Goal: Task Accomplishment & Management: Manage account settings

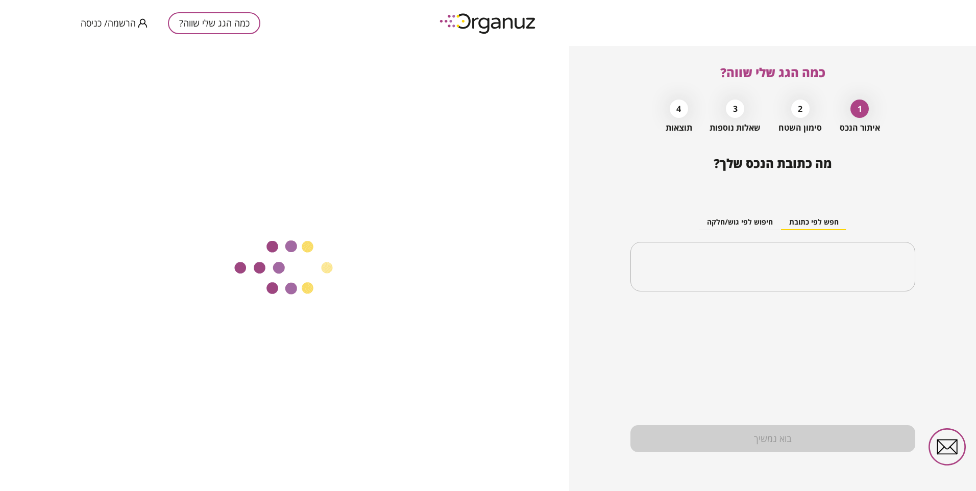
click at [109, 21] on span "הרשמה/ כניסה" at bounding box center [108, 23] width 55 height 10
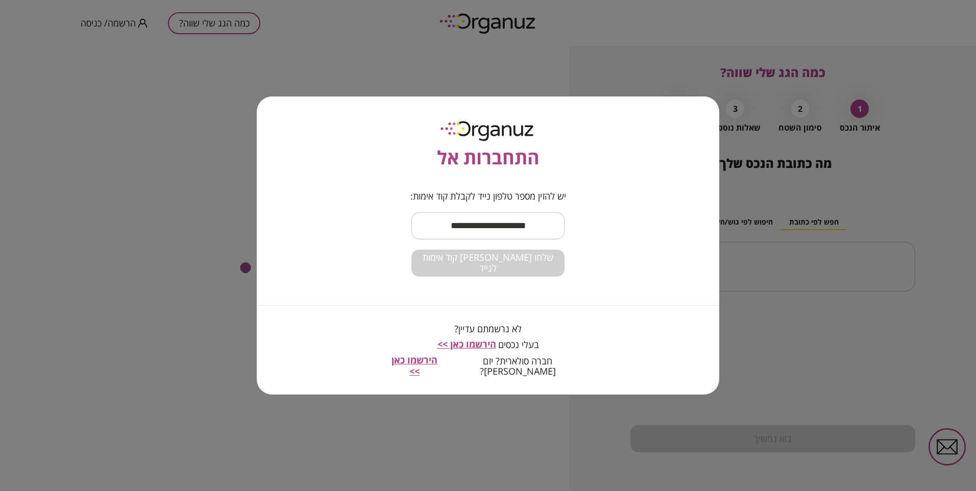
click at [486, 224] on input "text" at bounding box center [488, 226] width 153 height 30
type input "**********"
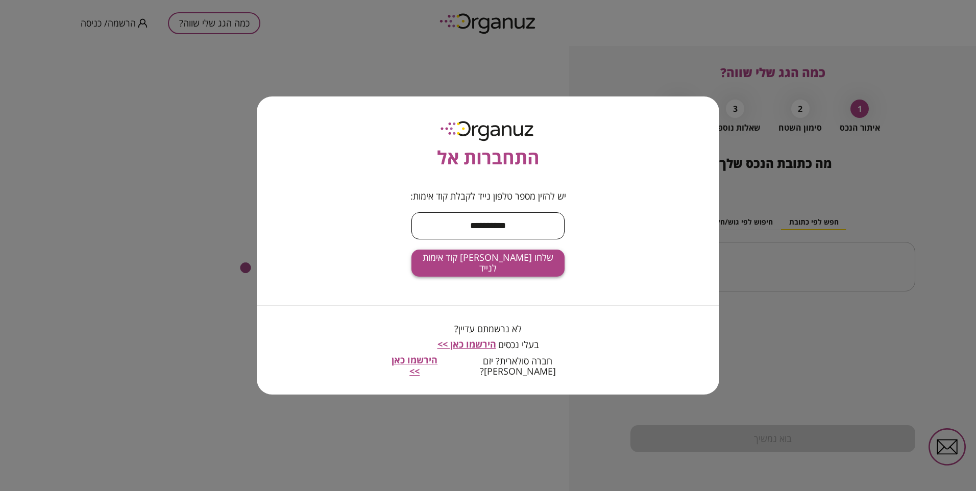
click at [506, 267] on span "שלחו [PERSON_NAME] קוד אימות לנייד" at bounding box center [488, 263] width 137 height 22
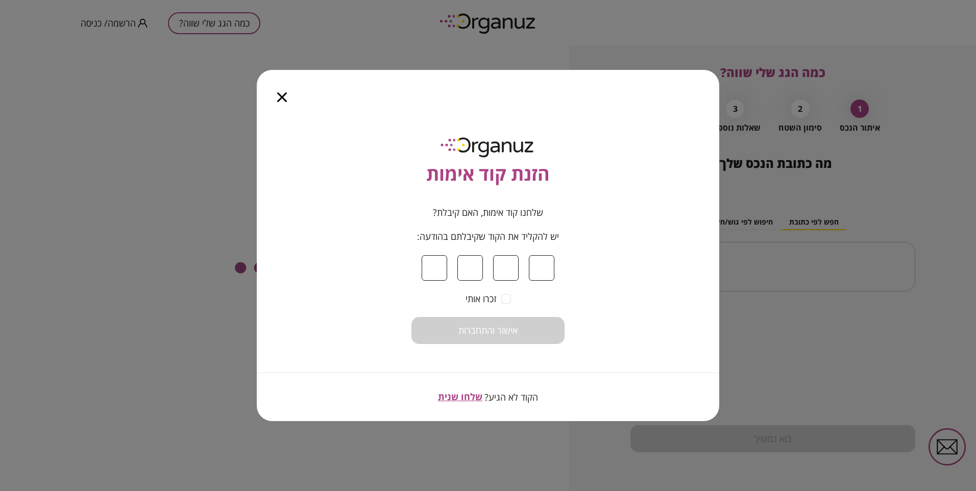
type input "*"
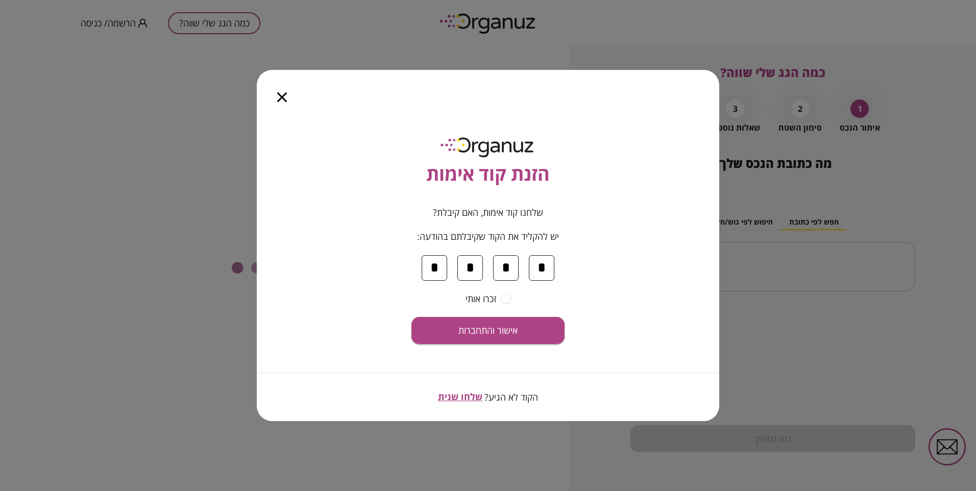
type input "*"
click at [412, 317] on button "אישור והתחברות" at bounding box center [488, 330] width 153 height 27
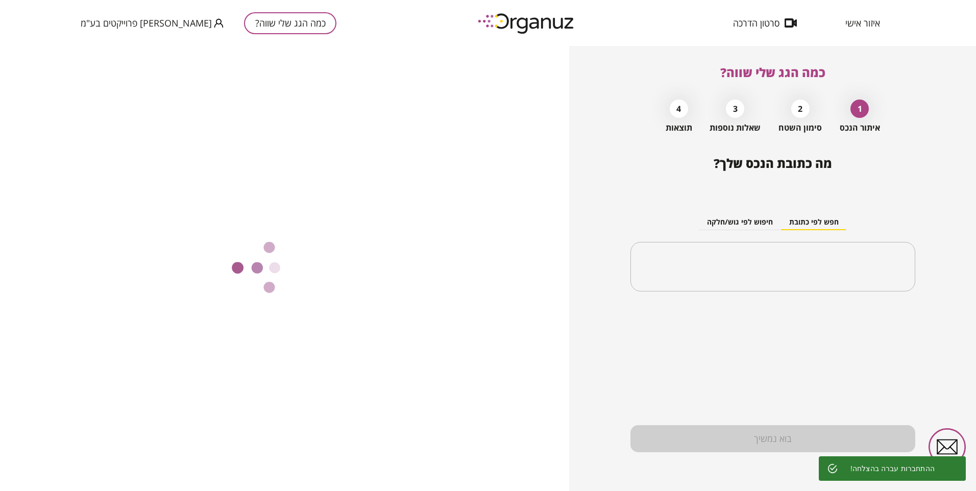
click at [111, 147] on div at bounding box center [284, 268] width 569 height 445
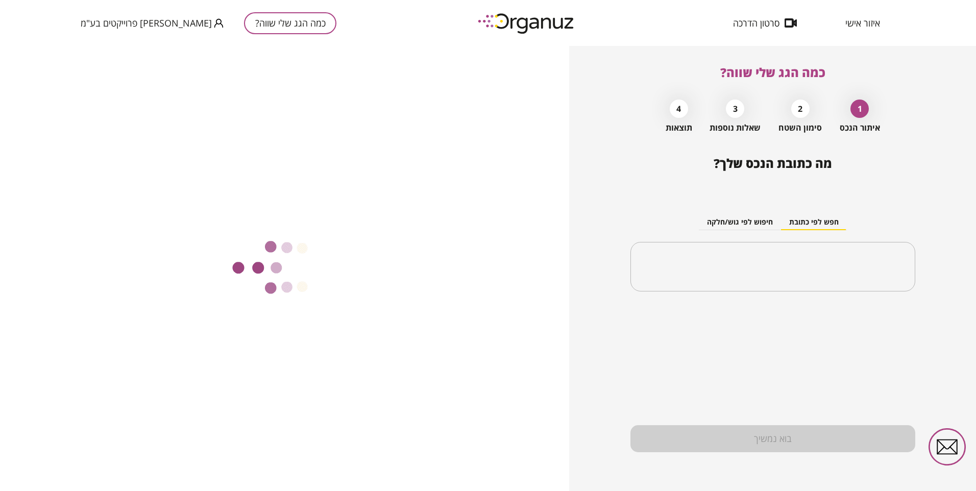
click at [546, 87] on div at bounding box center [284, 268] width 569 height 445
click at [150, 20] on span "[PERSON_NAME] פרוייקטים בע"מ" at bounding box center [146, 23] width 131 height 10
click at [170, 22] on div at bounding box center [488, 245] width 976 height 491
click at [224, 106] on div at bounding box center [284, 268] width 569 height 445
click at [871, 22] on span "איזור אישי" at bounding box center [863, 23] width 35 height 10
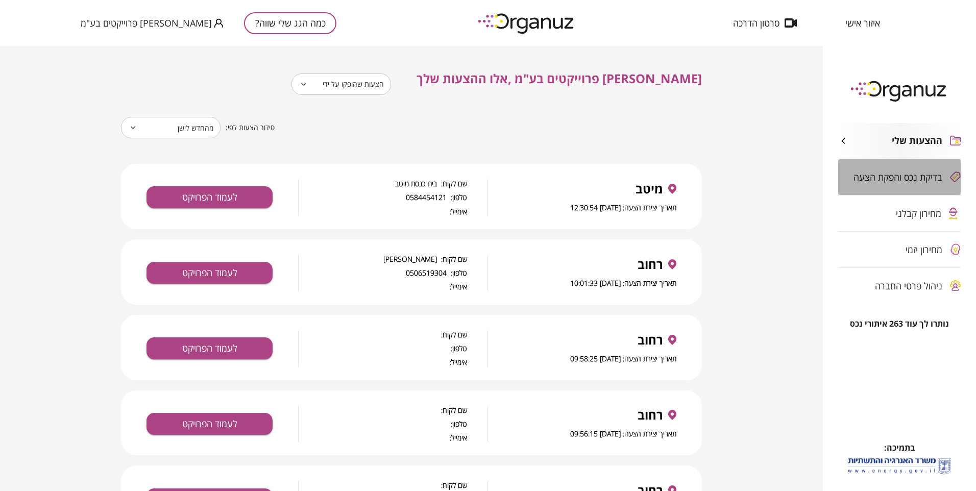
click at [881, 176] on span "בדיקת נכס והפקת הצעה" at bounding box center [898, 177] width 89 height 10
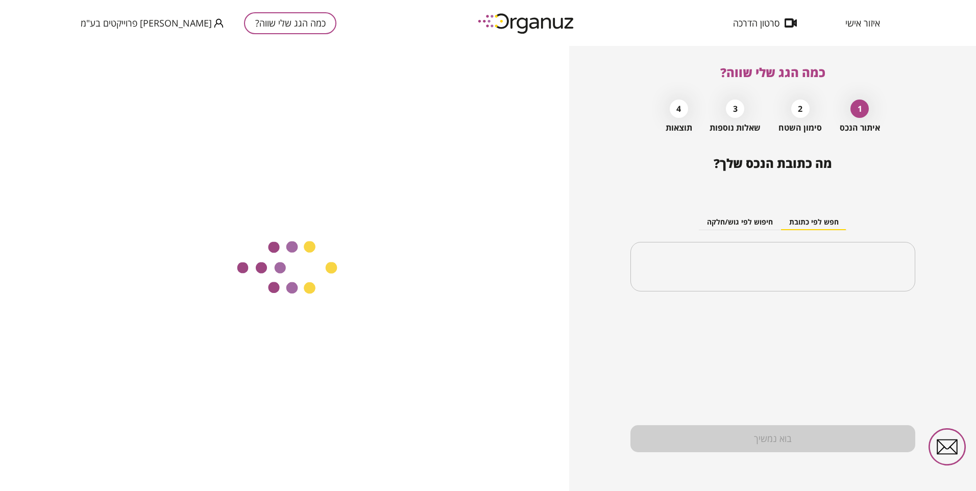
click at [784, 252] on div "​" at bounding box center [773, 267] width 285 height 50
click at [863, 24] on span "איזור אישי" at bounding box center [863, 23] width 35 height 10
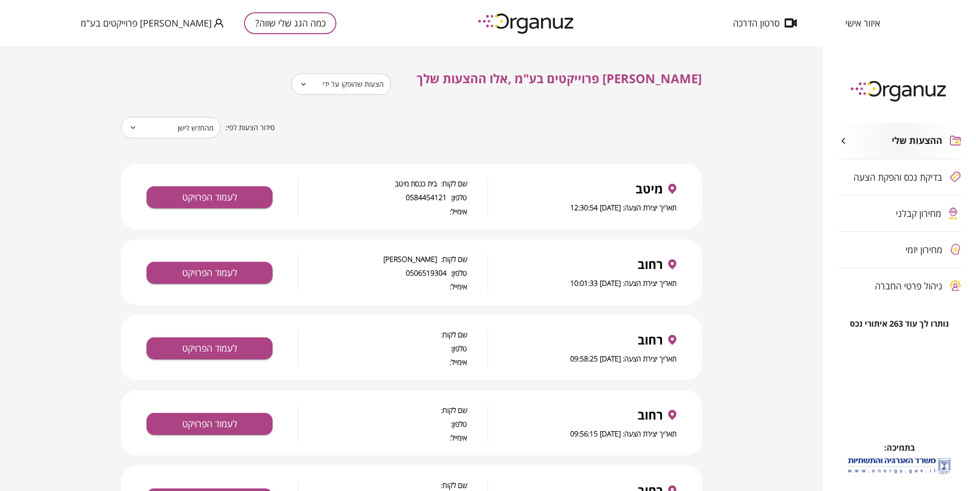
click at [307, 87] on icon at bounding box center [304, 84] width 8 height 12
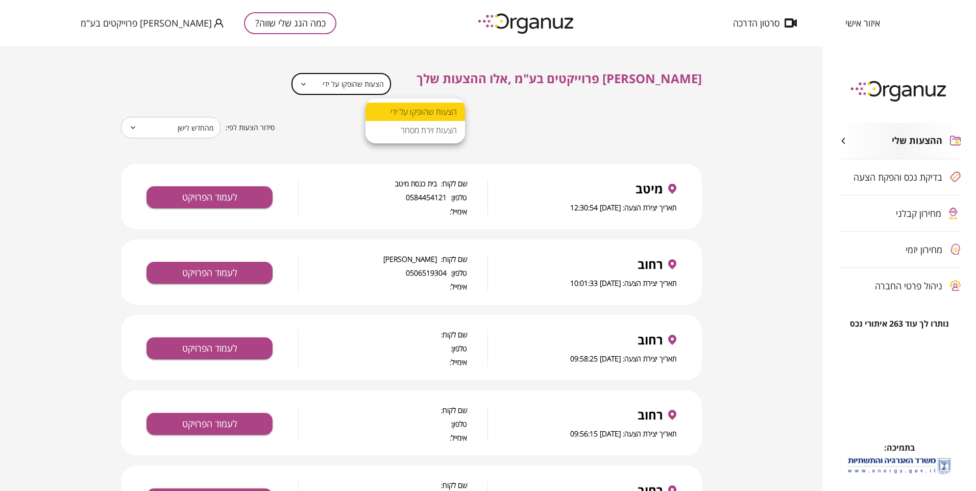
click at [440, 85] on body "**********" at bounding box center [488, 245] width 976 height 491
click at [442, 125] on li "הצעות זירת מסחר" at bounding box center [416, 130] width 100 height 18
type input "**********"
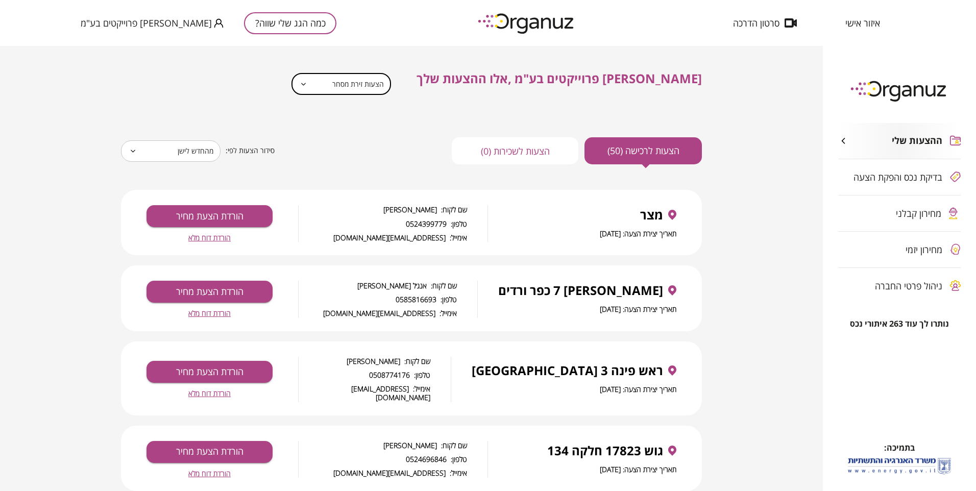
click at [210, 235] on span "הורדת דוח מלא" at bounding box center [209, 237] width 42 height 9
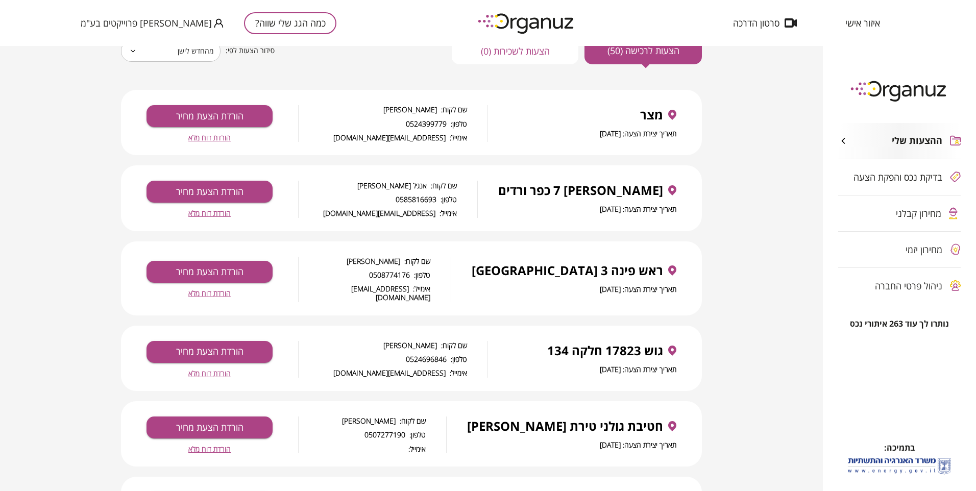
scroll to position [102, 0]
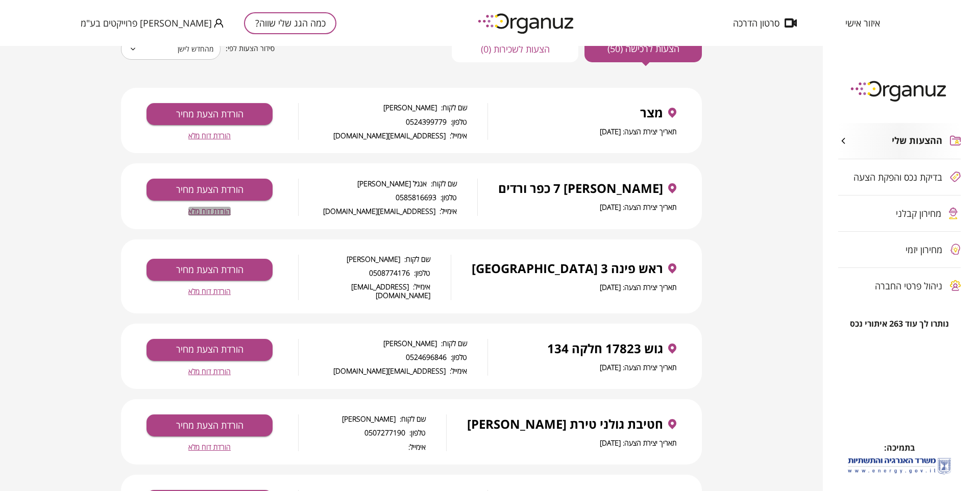
click at [211, 209] on span "הורדת דוח מלא" at bounding box center [209, 211] width 42 height 9
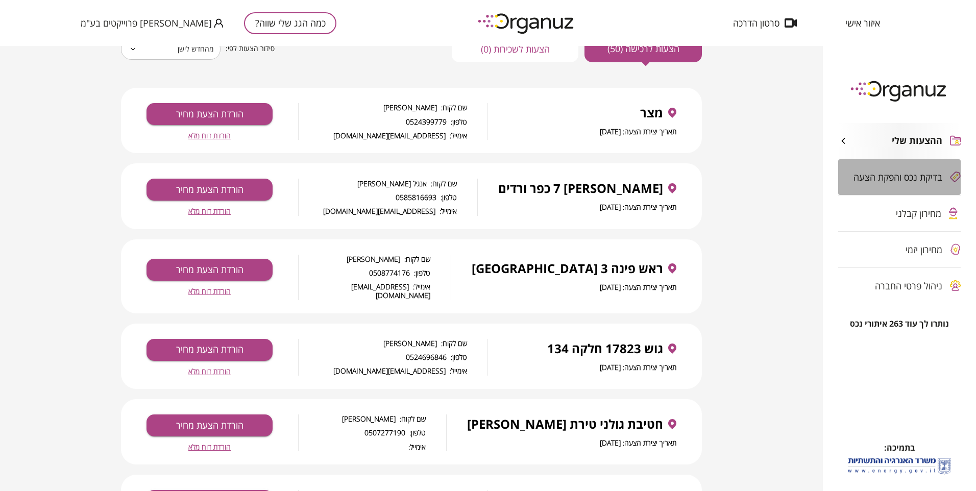
click at [897, 172] on span "בדיקת נכס והפקת הצעה" at bounding box center [898, 177] width 89 height 10
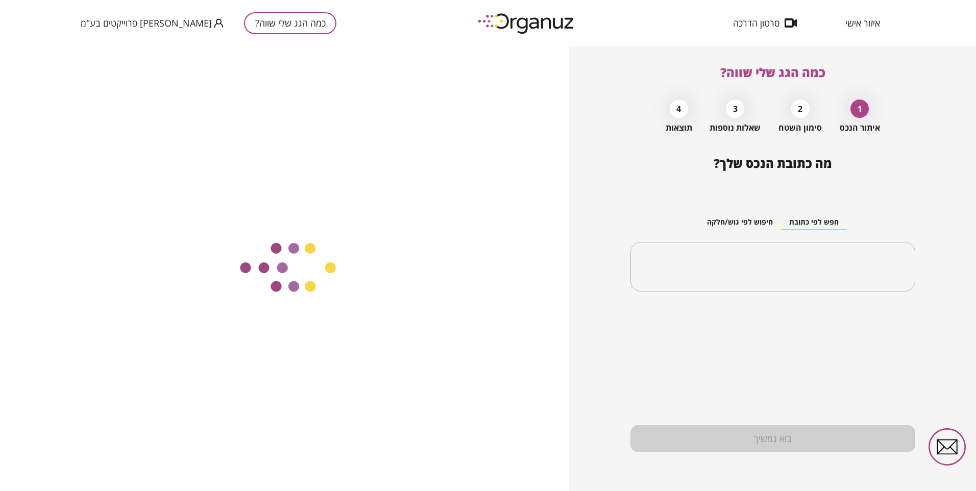
click at [798, 107] on div "2" at bounding box center [801, 109] width 18 height 18
click at [854, 106] on div "1" at bounding box center [860, 109] width 18 height 18
click at [757, 19] on span "סרטון הדרכה" at bounding box center [756, 23] width 46 height 10
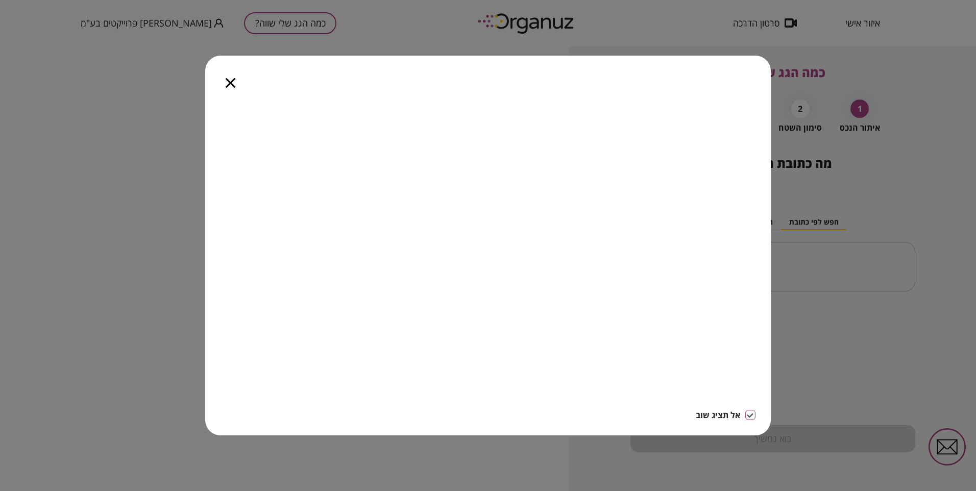
click at [231, 83] on icon "button" at bounding box center [231, 83] width 10 height 10
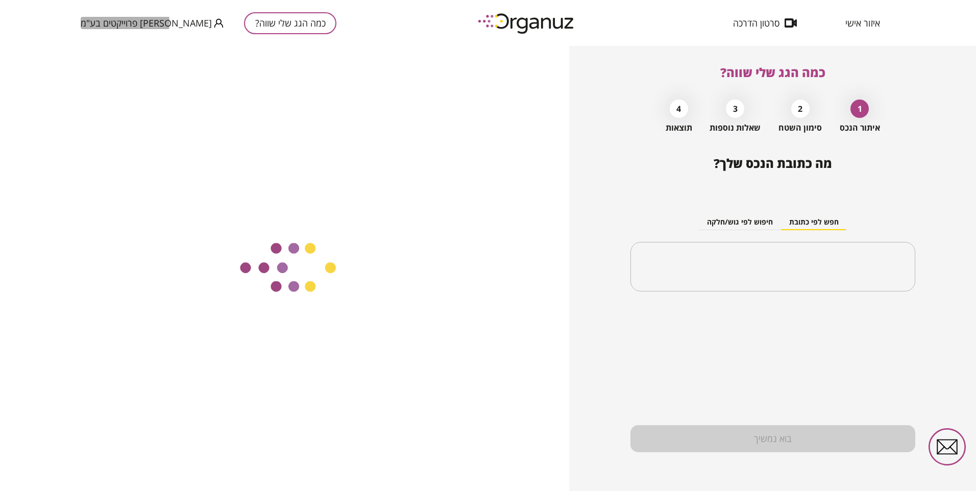
click at [122, 21] on span "[PERSON_NAME] פרוייקטים בע"מ" at bounding box center [146, 23] width 131 height 10
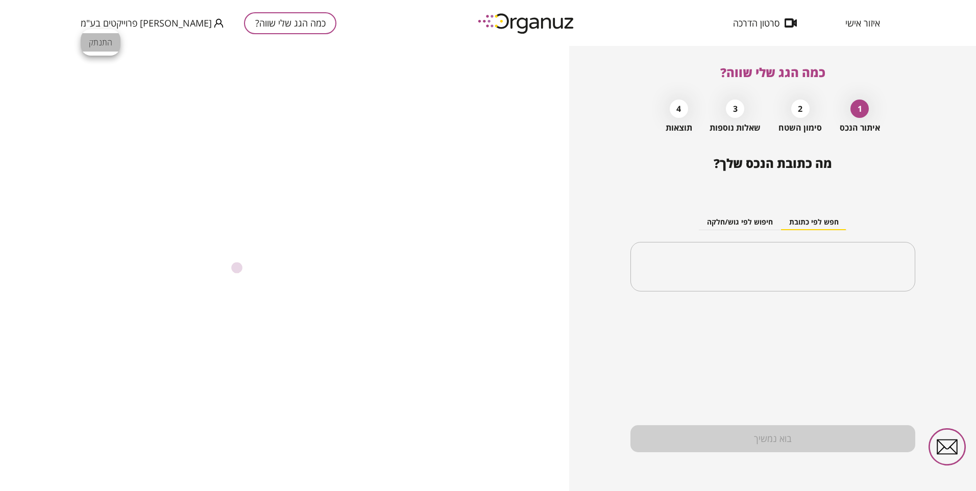
click at [104, 42] on li "התנתק" at bounding box center [101, 42] width 40 height 18
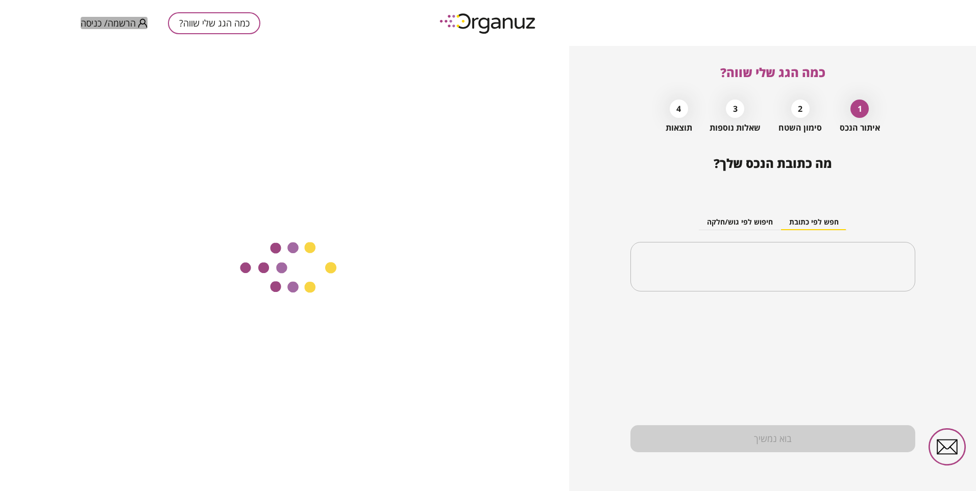
click at [130, 19] on span "הרשמה/ כניסה" at bounding box center [108, 23] width 55 height 10
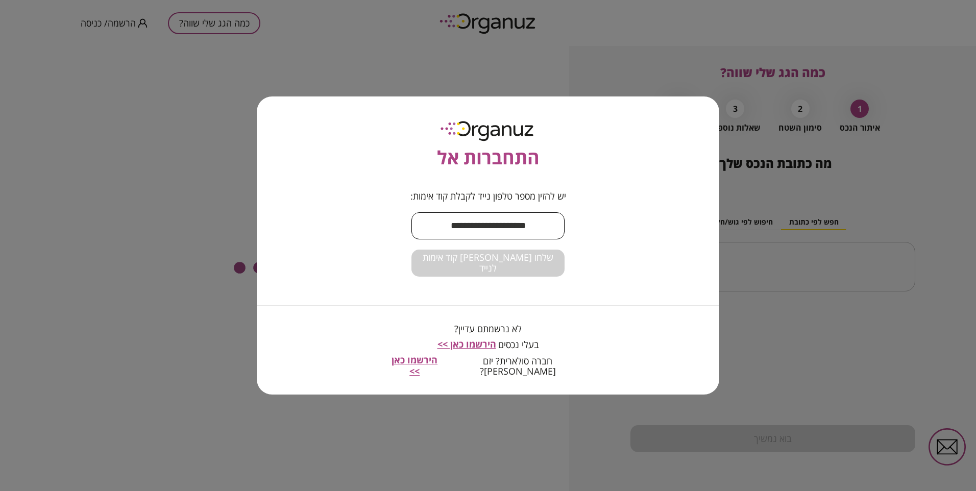
click at [502, 225] on input "text" at bounding box center [488, 226] width 153 height 30
type input "**********"
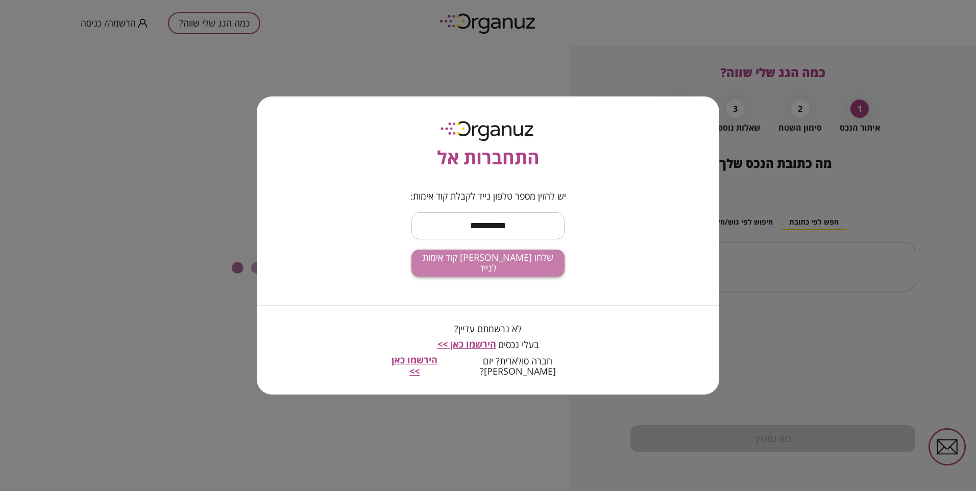
click at [496, 266] on span "שלחו [PERSON_NAME] קוד אימות לנייד" at bounding box center [488, 263] width 137 height 22
